Goal: Find specific page/section: Find specific page/section

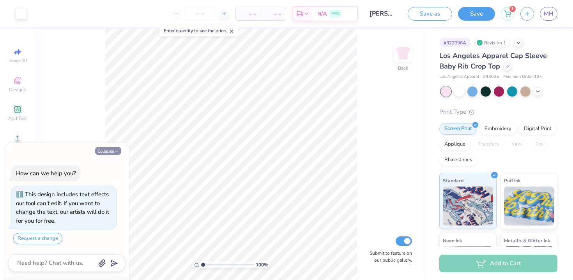
click at [105, 153] on button "Collapse" at bounding box center [108, 151] width 26 height 8
type textarea "x"
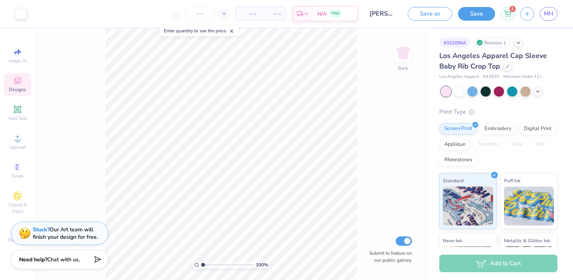
click at [22, 84] on div "Designs" at bounding box center [17, 84] width 27 height 23
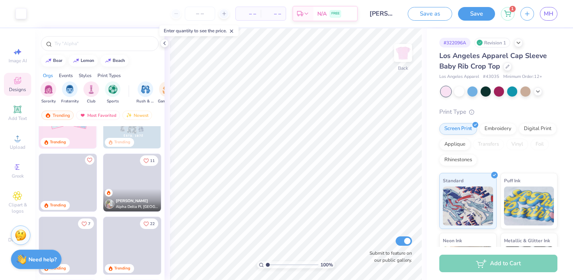
scroll to position [228, 0]
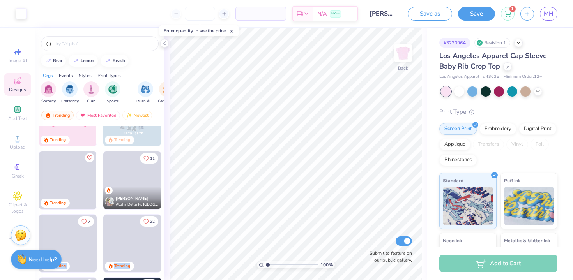
drag, startPoint x: 88, startPoint y: 249, endPoint x: 94, endPoint y: 299, distance: 49.9
click at [94, 280] on html "Art colors – – Per Item – – Total Est. Delivery N/A FREE Design Title [PERSON_N…" at bounding box center [286, 140] width 573 height 280
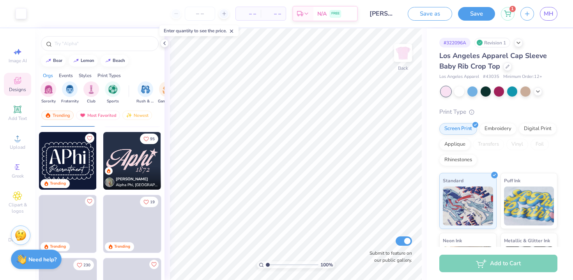
scroll to position [354, 0]
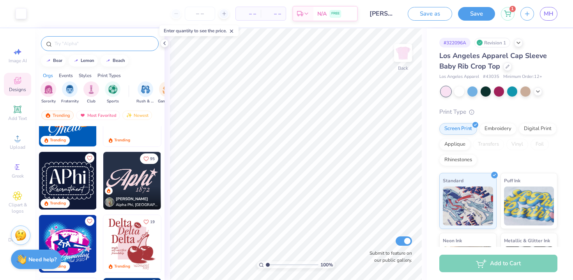
click at [116, 46] on input "text" at bounding box center [104, 44] width 100 height 8
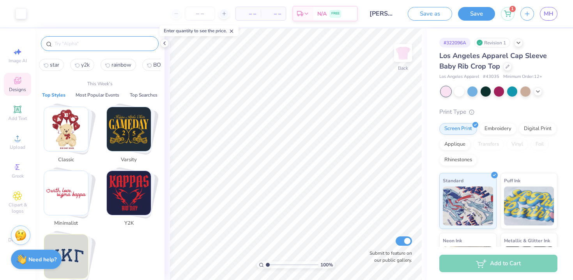
click at [116, 46] on input "text" at bounding box center [104, 44] width 100 height 8
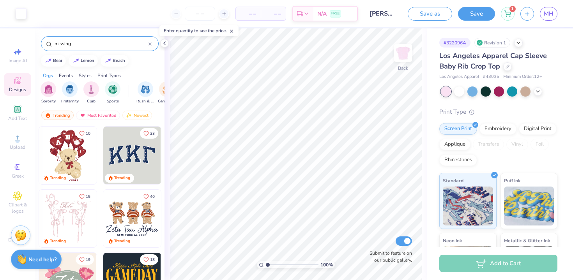
type input "missing"
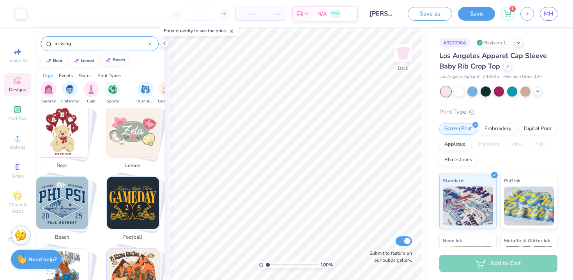
scroll to position [0, 0]
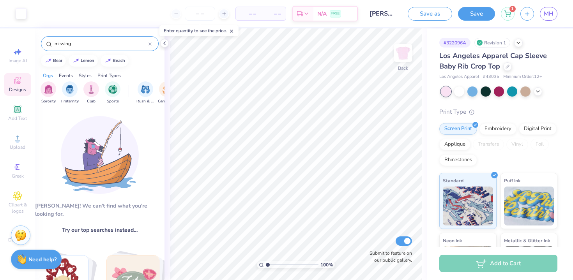
click at [150, 44] on icon at bounding box center [150, 44] width 2 height 2
